Goal: Task Accomplishment & Management: Manage account settings

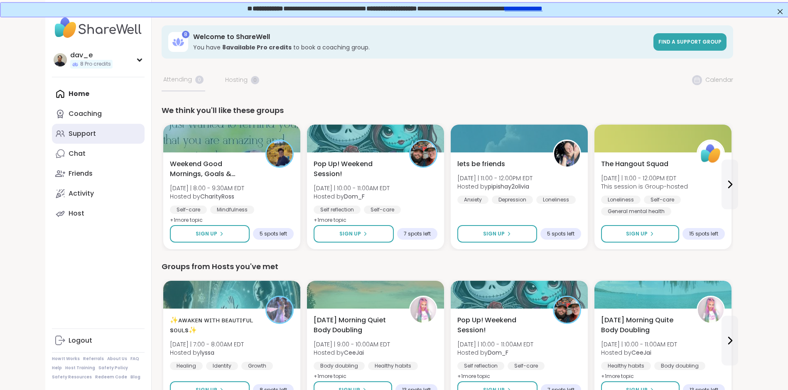
click at [102, 130] on link "Support" at bounding box center [98, 134] width 93 height 20
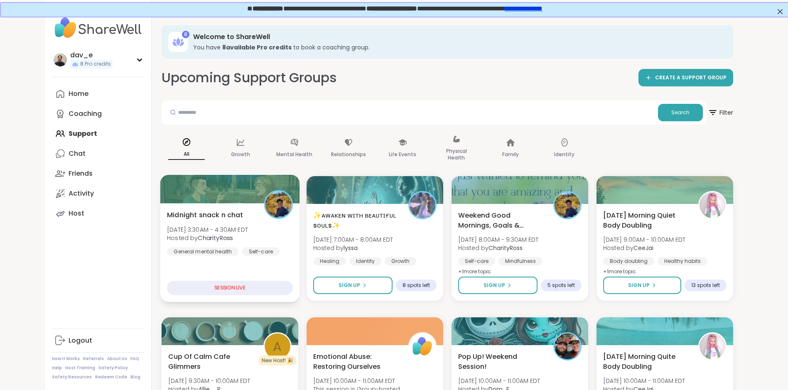
click at [272, 251] on div "Self-care" at bounding box center [261, 251] width 38 height 8
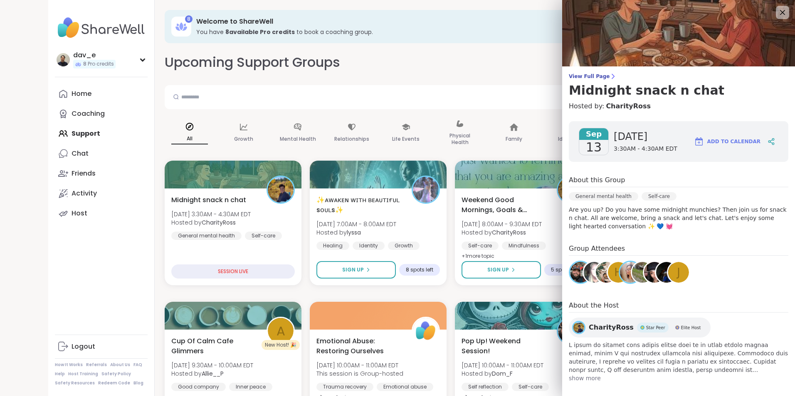
click at [780, 12] on img at bounding box center [678, 33] width 233 height 66
click at [777, 15] on icon at bounding box center [782, 12] width 10 height 10
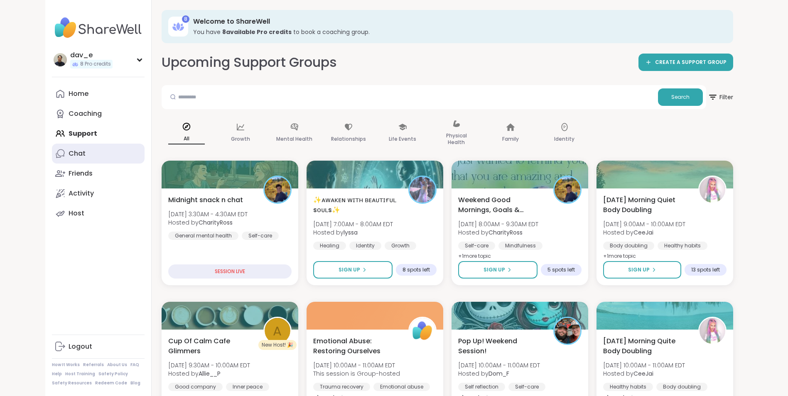
click at [104, 153] on link "Chat" at bounding box center [98, 154] width 93 height 20
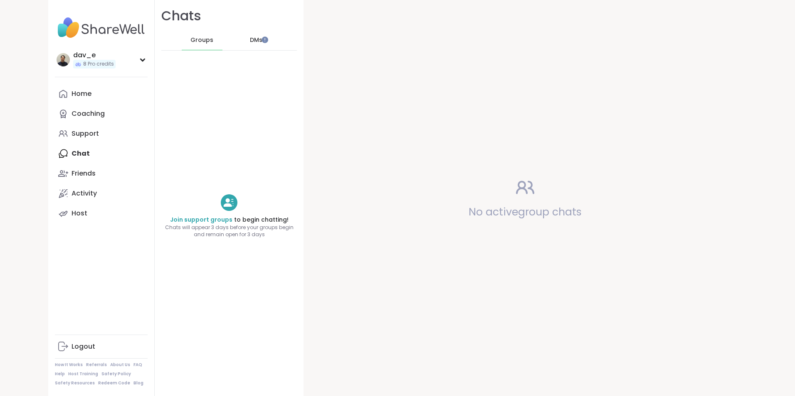
click at [247, 49] on div "DMs" at bounding box center [256, 40] width 41 height 20
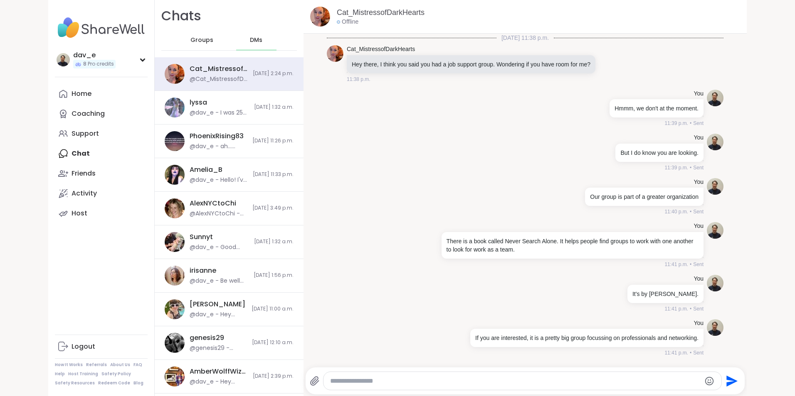
scroll to position [252, 0]
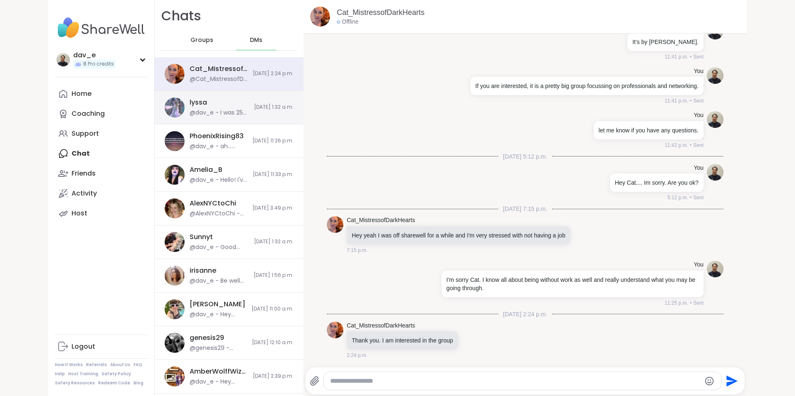
click at [230, 114] on div "lyssa @dav_e - I was 25 once. I'll never forget it. That stone wheel changed ev…" at bounding box center [229, 108] width 149 height 34
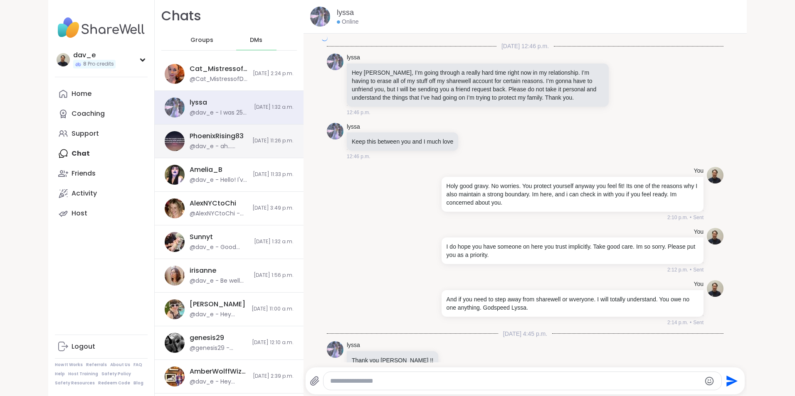
scroll to position [1236, 0]
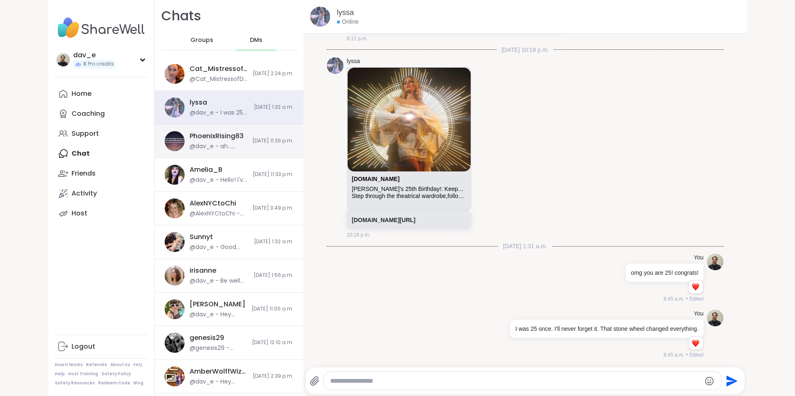
click at [230, 138] on div "PhoenixRising83 @dav_e - ah... missed it. [DATE] 11:26 p.m." at bounding box center [229, 142] width 149 height 34
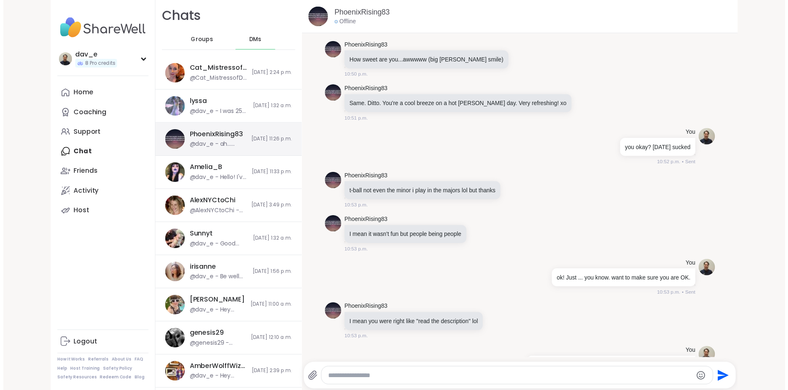
scroll to position [5886, 0]
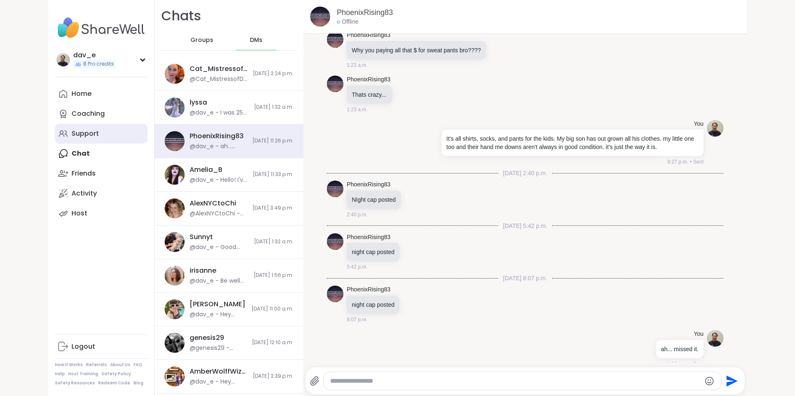
click at [91, 130] on div "Support" at bounding box center [84, 133] width 27 height 9
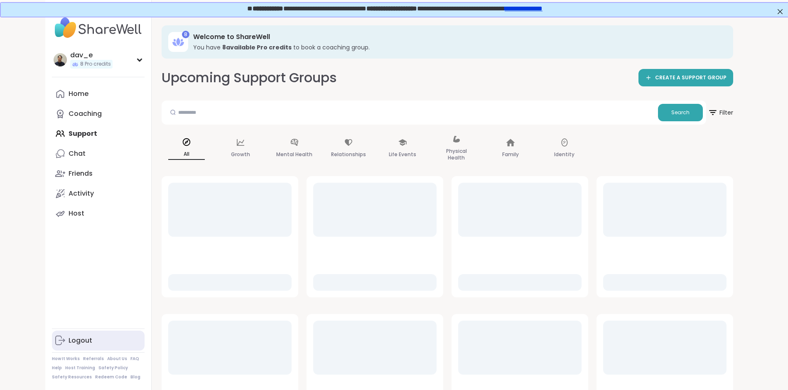
click at [77, 345] on div "Logout" at bounding box center [81, 340] width 24 height 9
